Goal: Transaction & Acquisition: Purchase product/service

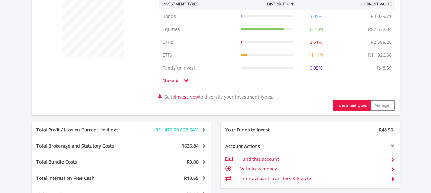
scroll to position [322, 0]
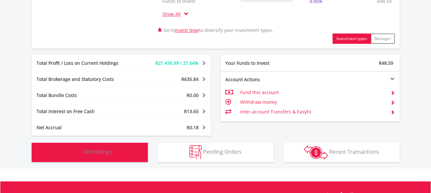
click at [114, 158] on button "Holdings All Holdings" at bounding box center [90, 152] width 116 height 19
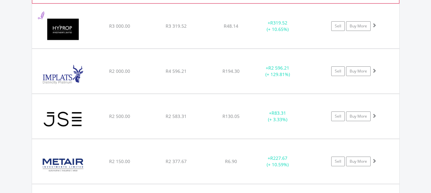
scroll to position [988, 0]
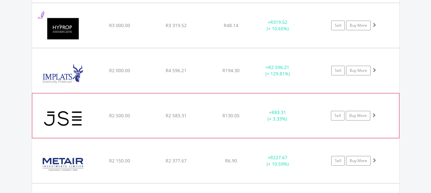
click at [104, 116] on div "R2 500.00" at bounding box center [119, 116] width 55 height 6
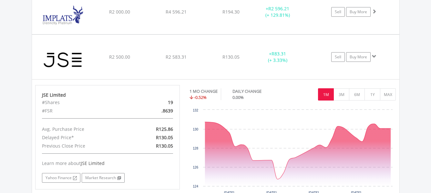
scroll to position [1053, 0]
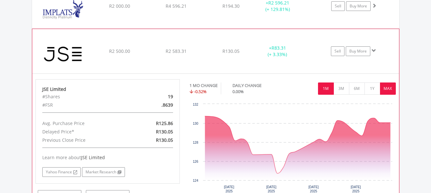
click at [386, 91] on button "MAX" at bounding box center [388, 89] width 16 height 12
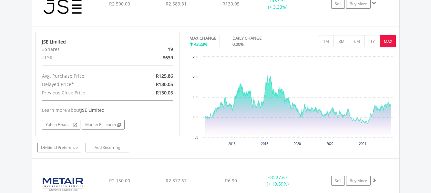
scroll to position [1085, 0]
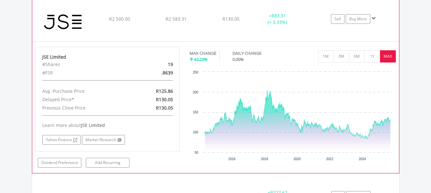
click at [118, 56] on div "JSE Limited" at bounding box center [107, 57] width 131 height 6
click at [373, 19] on span at bounding box center [373, 18] width 5 height 5
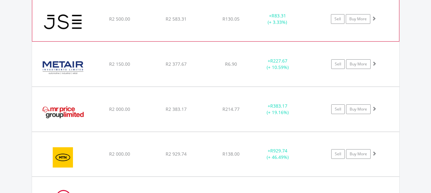
click at [158, 21] on div "R2 583.31" at bounding box center [176, 19] width 55 height 6
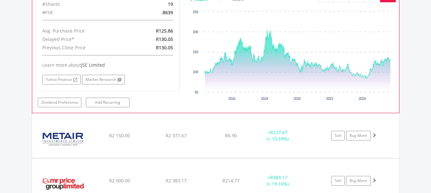
scroll to position [1149, 0]
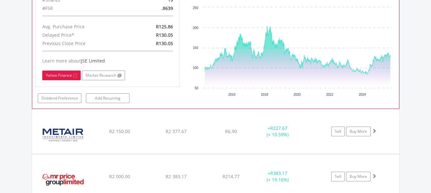
click at [65, 76] on link "Yahoo Finance" at bounding box center [61, 76] width 38 height 10
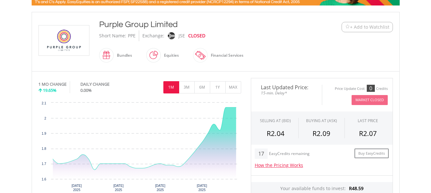
scroll to position [129, 0]
click at [234, 91] on button "MAX" at bounding box center [233, 87] width 16 height 12
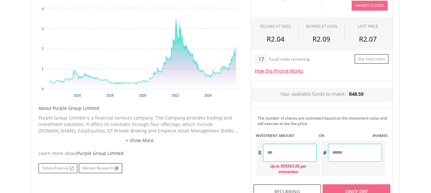
scroll to position [226, 0]
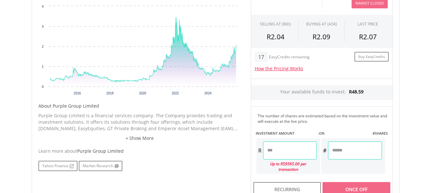
drag, startPoint x: 135, startPoint y: 139, endPoint x: 179, endPoint y: 172, distance: 55.5
click at [135, 139] on link "+ Show More" at bounding box center [139, 138] width 203 height 6
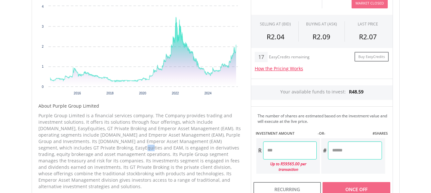
drag, startPoint x: 74, startPoint y: 147, endPoint x: 84, endPoint y: 147, distance: 9.0
click at [84, 147] on p "Purple Group Limited is a financial services company. The Company provides trad…" at bounding box center [139, 151] width 203 height 77
copy p "EAM"
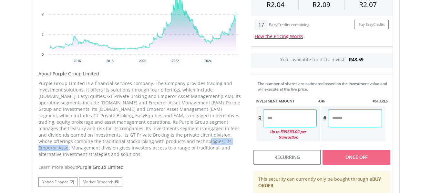
drag, startPoint x: 141, startPoint y: 142, endPoint x: 202, endPoint y: 144, distance: 60.6
click at [202, 144] on p "Purple Group Limited is a financial services company. The Company provides trad…" at bounding box center [139, 118] width 203 height 77
copy p "Emperor Asset Management"
click at [208, 178] on div "Yahoo Finance Market Research" at bounding box center [139, 182] width 203 height 10
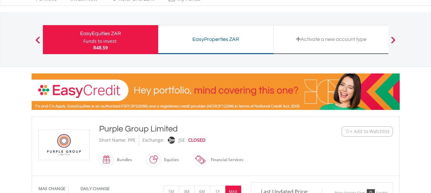
scroll to position [0, 0]
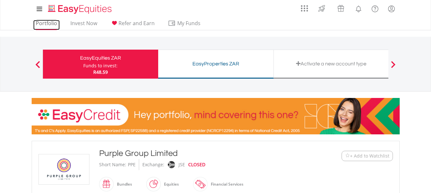
click at [48, 25] on link "Portfolio" at bounding box center [46, 25] width 26 height 10
